Goal: Check status

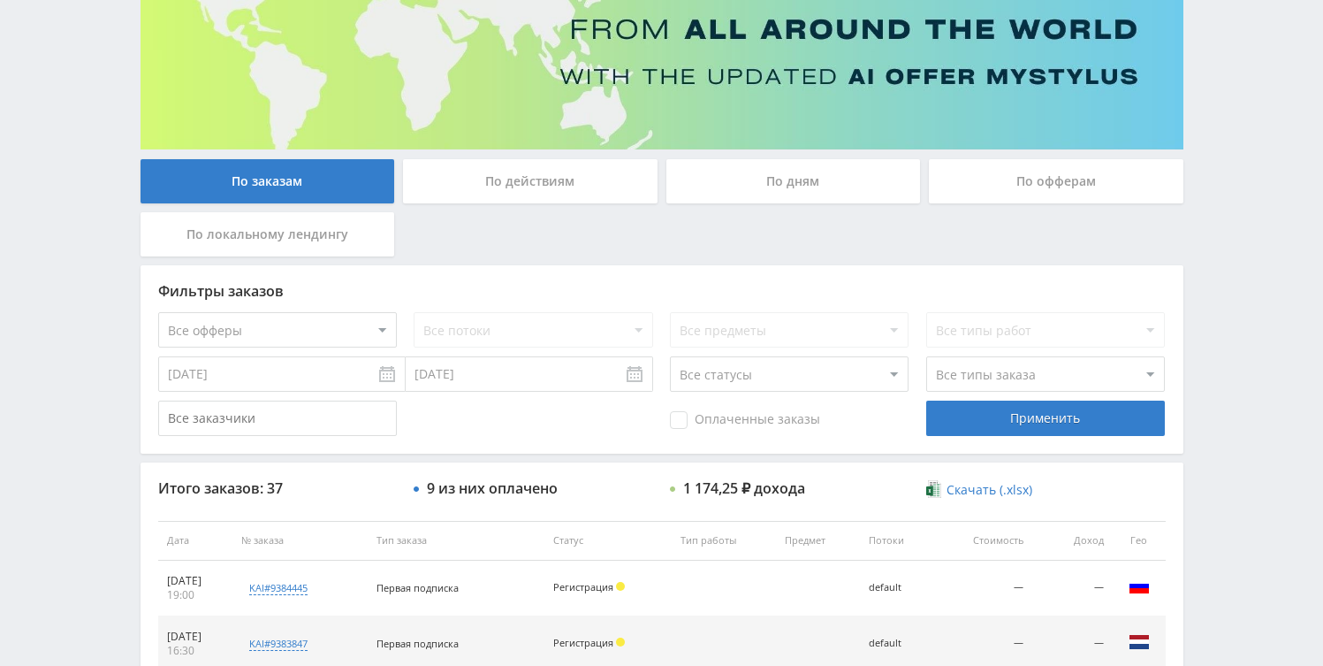
click at [817, 190] on div "По дням" at bounding box center [793, 181] width 255 height 44
click at [0, 0] on input "По дням" at bounding box center [0, 0] width 0 height 0
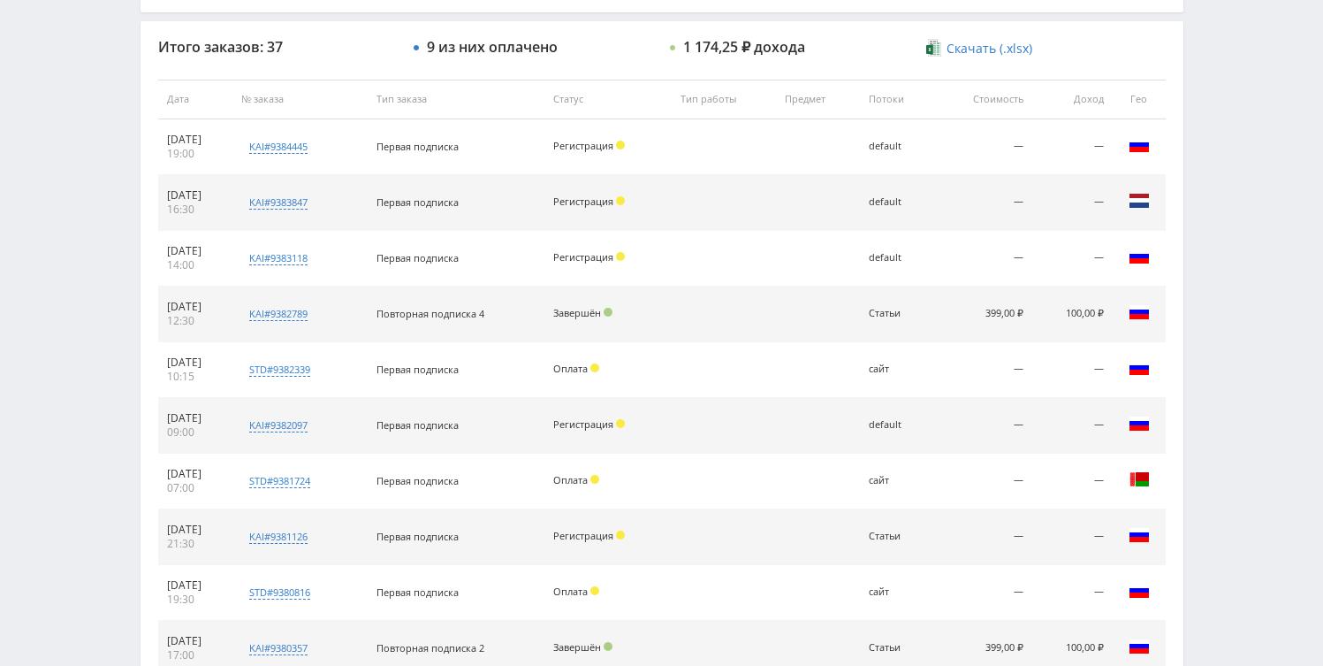
scroll to position [113, 0]
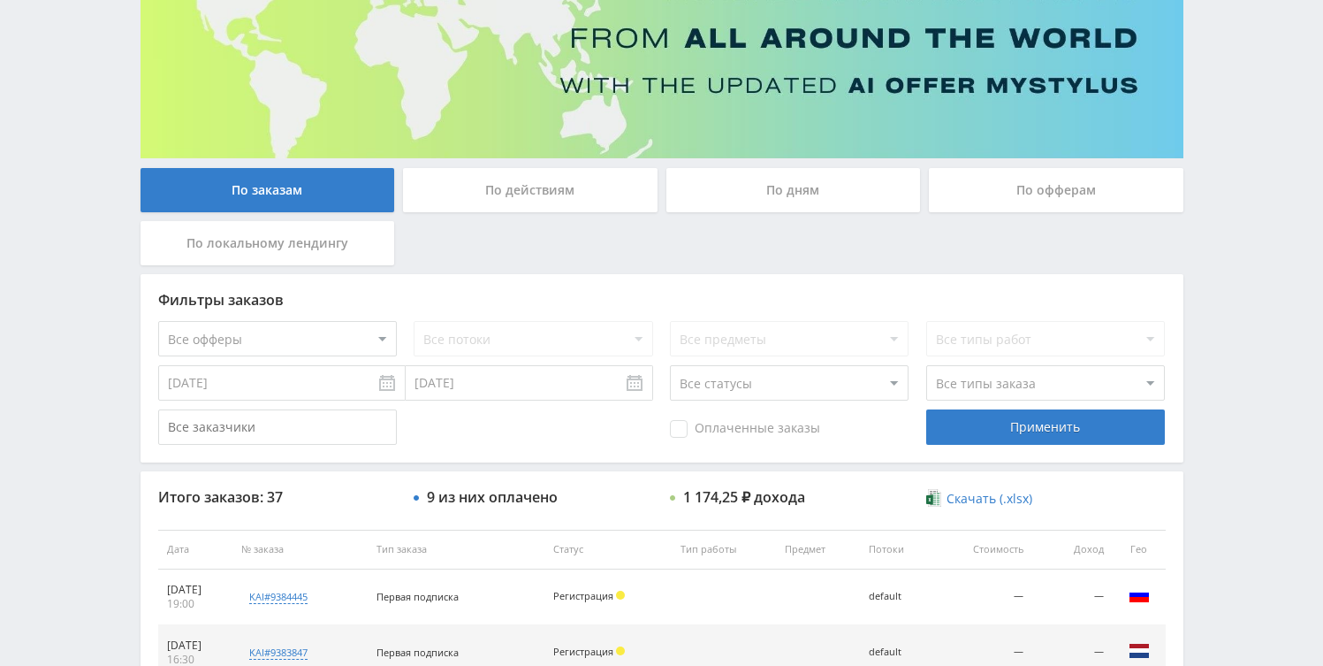
scroll to position [185, 0]
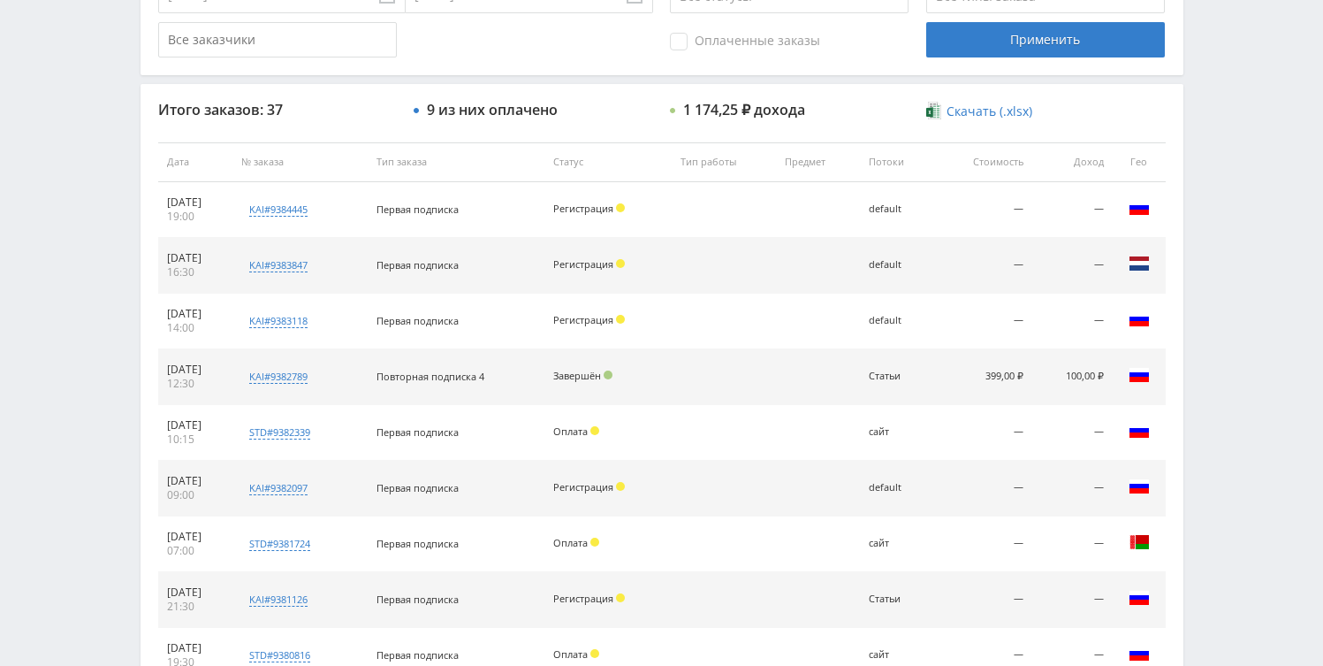
scroll to position [585, 0]
